Goal: Book appointment/travel/reservation

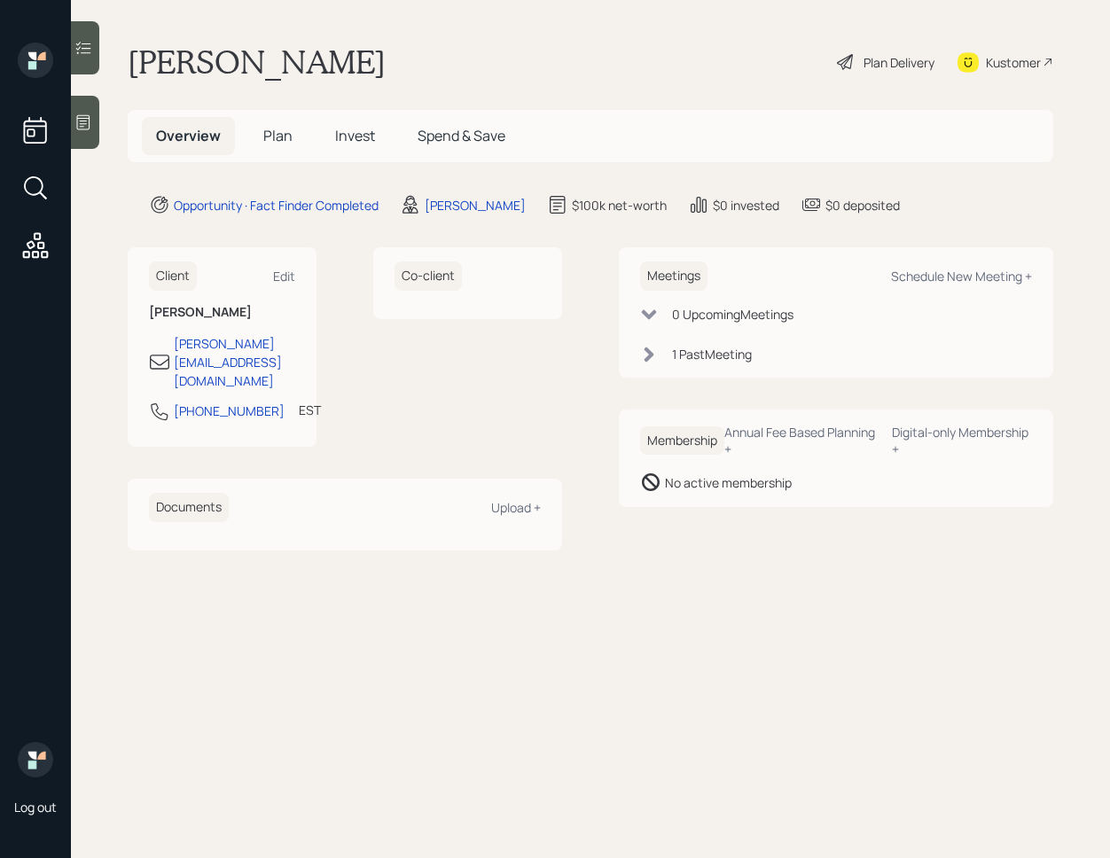
click at [970, 286] on div "Meetings Schedule New Meeting +" at bounding box center [836, 275] width 392 height 29
click at [973, 279] on div "Schedule New Meeting +" at bounding box center [961, 276] width 141 height 17
select select "8b79112e-3cfb-44f9-89e7-15267fe946c1"
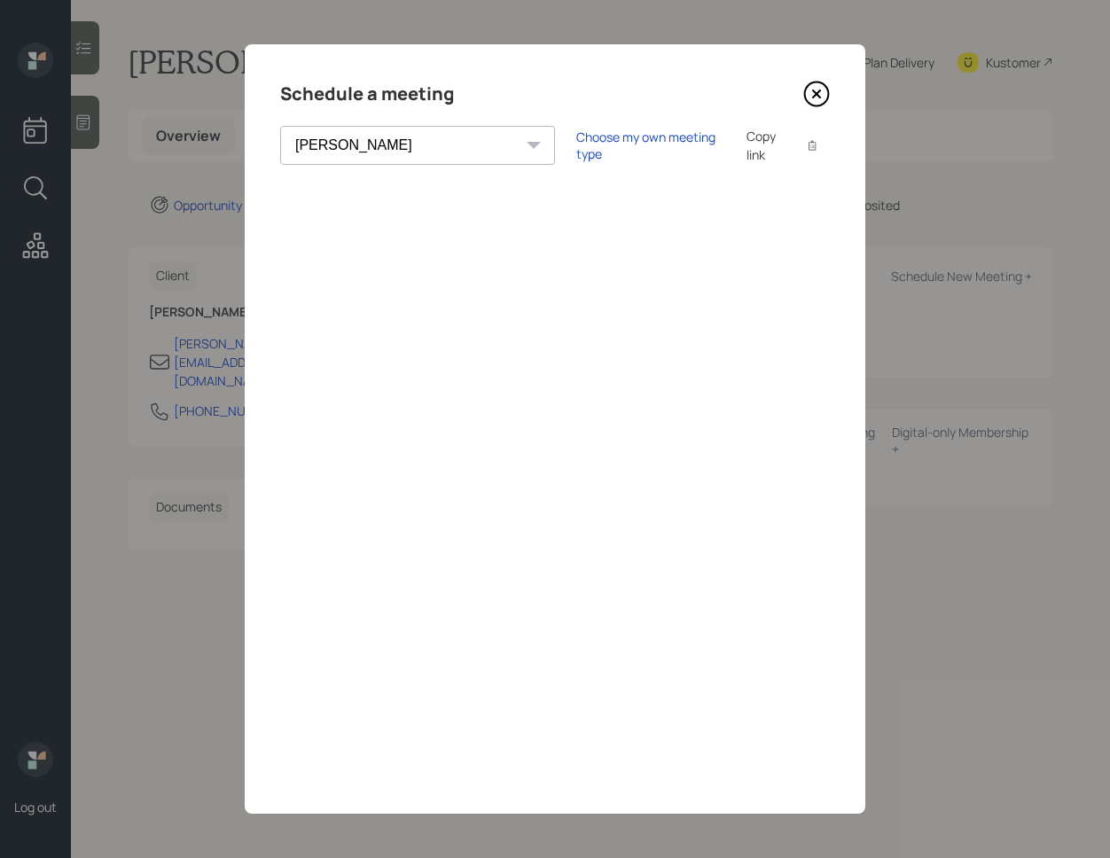
click at [746, 150] on div "Copy link" at bounding box center [766, 145] width 41 height 37
